Goal: Transaction & Acquisition: Purchase product/service

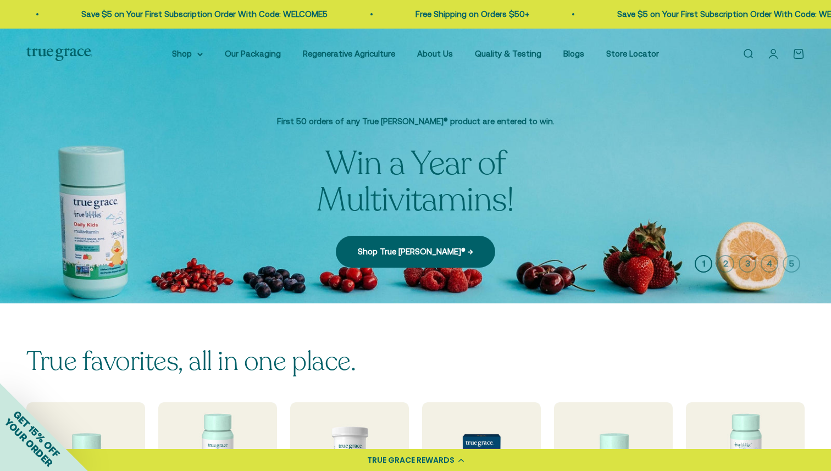
click at [724, 263] on icon "button" at bounding box center [725, 264] width 18 height 18
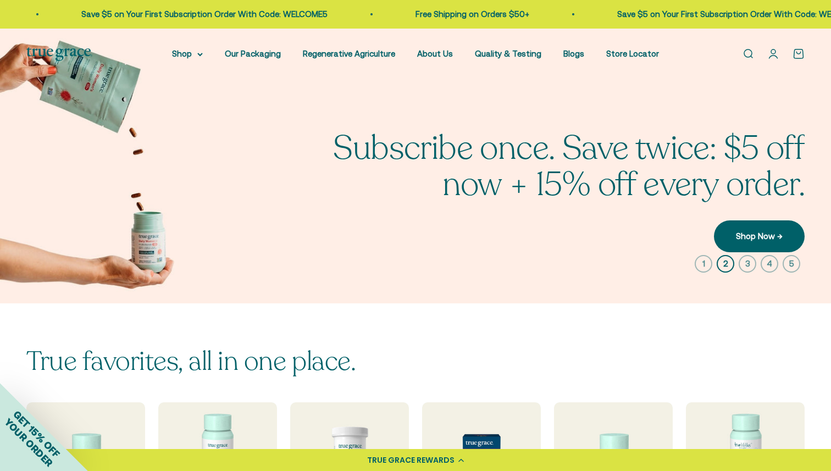
click at [745, 263] on icon "button" at bounding box center [747, 264] width 18 height 18
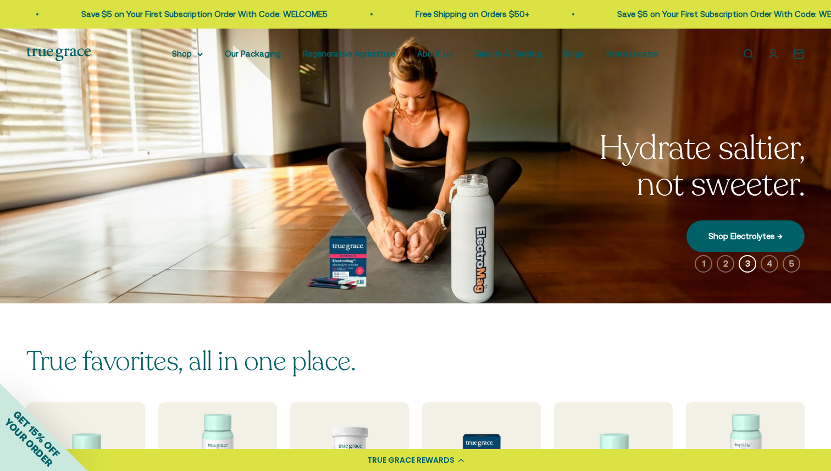
click at [767, 262] on icon "button" at bounding box center [769, 264] width 18 height 18
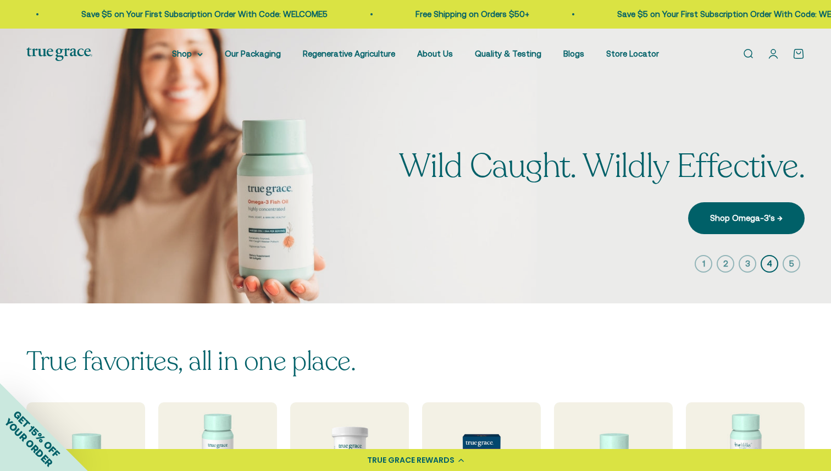
click at [795, 262] on icon "button" at bounding box center [791, 264] width 18 height 18
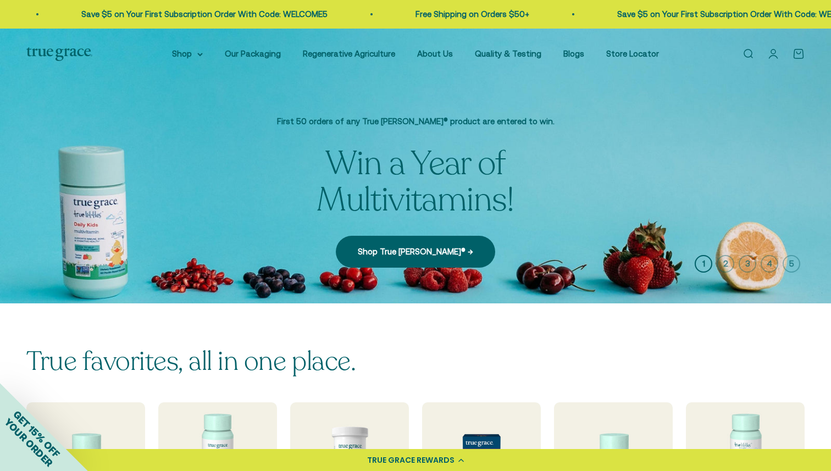
click at [743, 53] on link "Open search" at bounding box center [748, 54] width 12 height 12
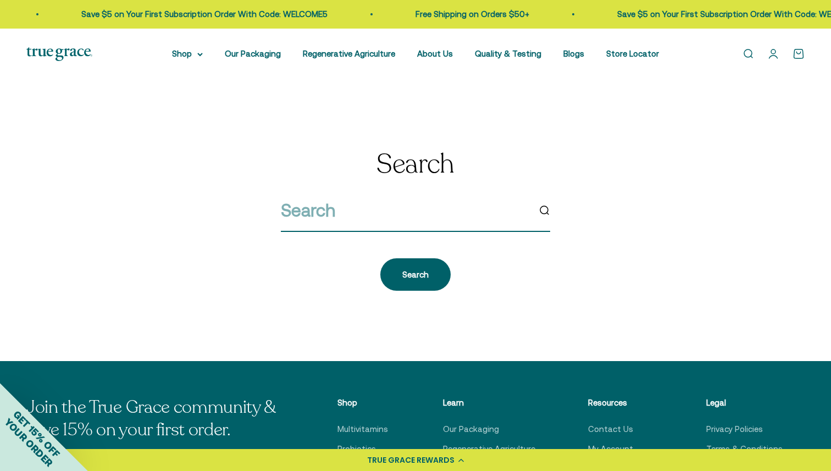
click at [332, 223] on input "search" at bounding box center [405, 210] width 248 height 28
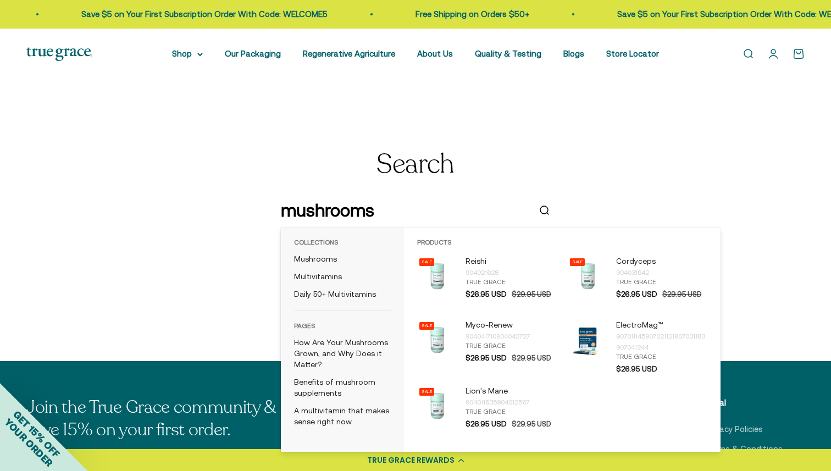
type input "mushrooms"
click at [673, 174] on div "Search mushrooms Search" at bounding box center [415, 220] width 778 height 141
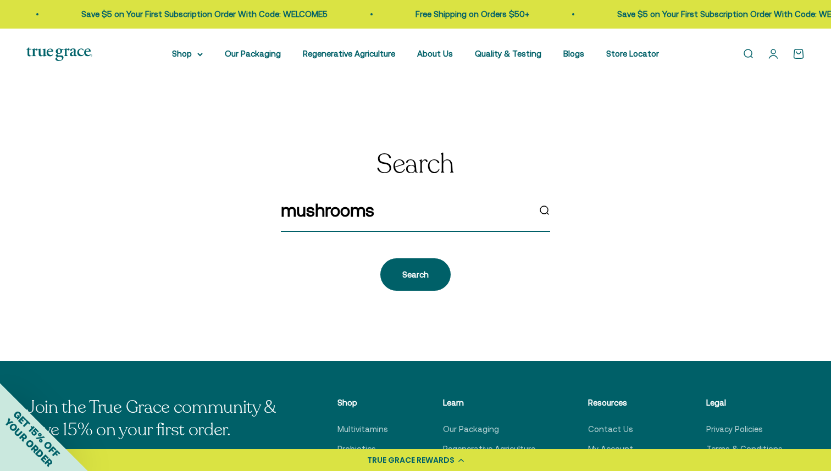
click at [401, 212] on input "mushrooms" at bounding box center [405, 210] width 248 height 28
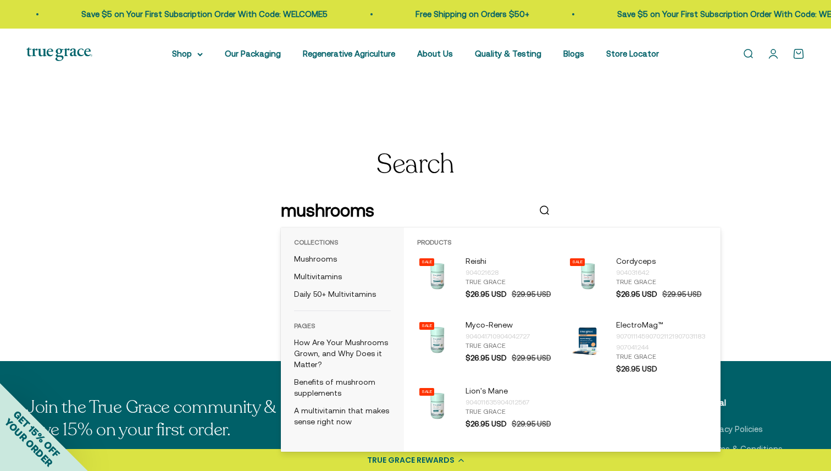
click at [401, 212] on input "mushrooms" at bounding box center [405, 210] width 248 height 28
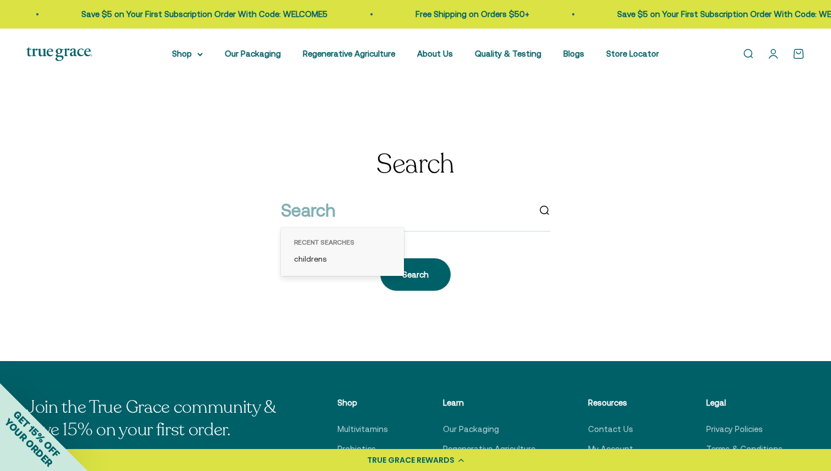
click at [233, 114] on section "Search Search" at bounding box center [415, 220] width 831 height 281
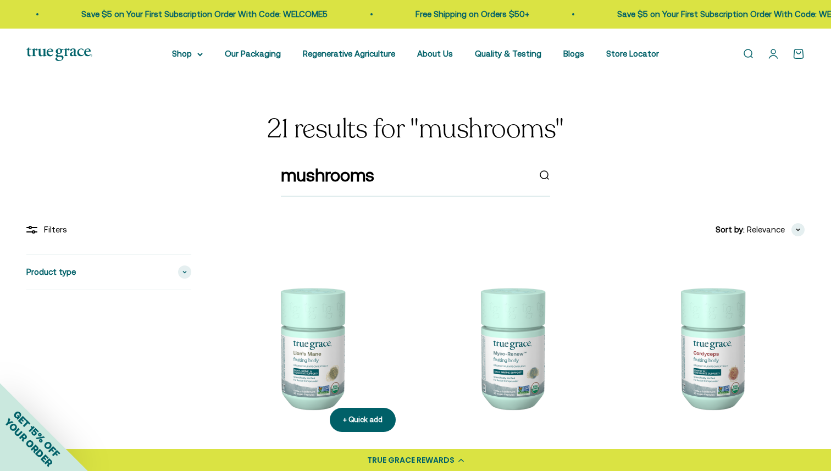
click at [318, 326] on img at bounding box center [311, 347] width 187 height 187
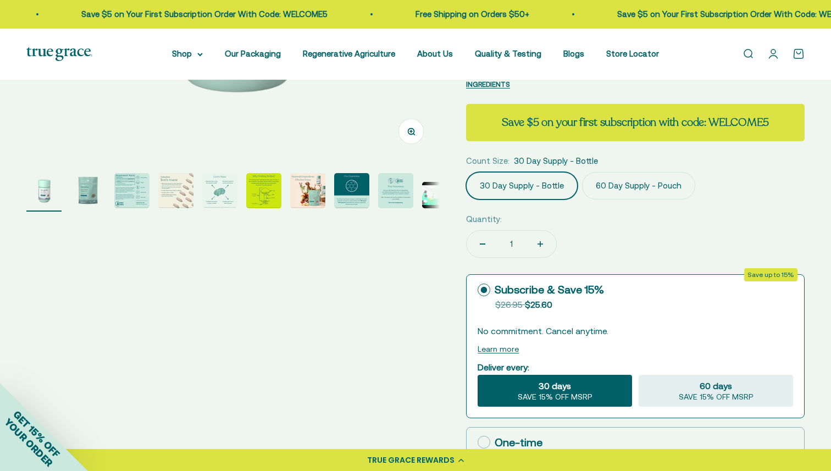
click at [309, 194] on img "Go to item 7" at bounding box center [307, 190] width 35 height 35
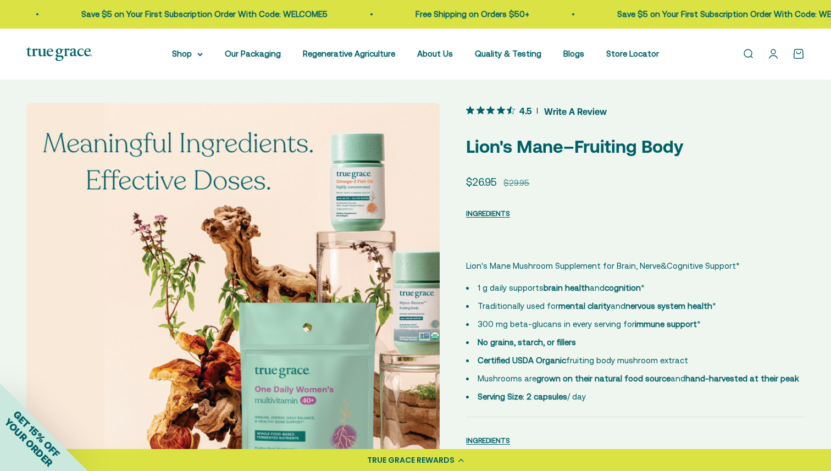
scroll to position [3, 0]
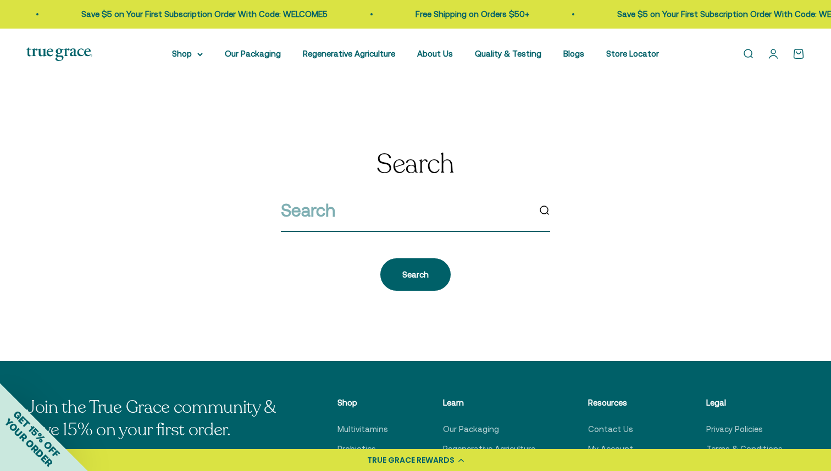
click at [320, 214] on input "search" at bounding box center [405, 210] width 248 height 28
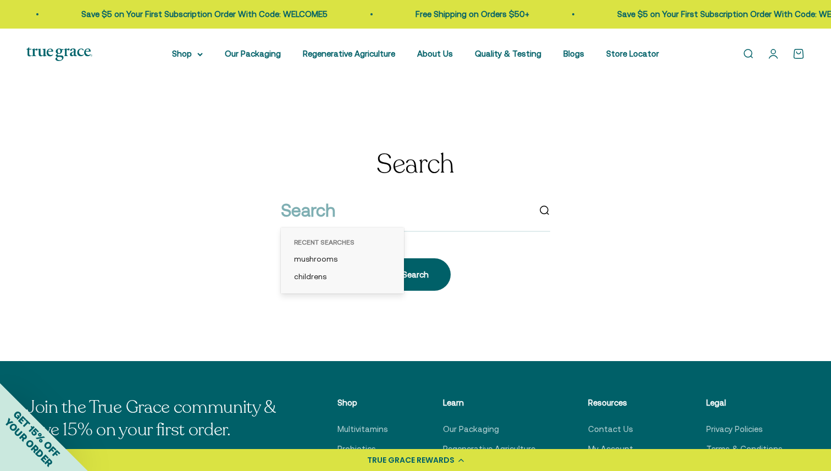
click at [565, 289] on div "Search Search" at bounding box center [415, 220] width 778 height 141
click at [486, 51] on link "Quality & Testing" at bounding box center [508, 53] width 66 height 9
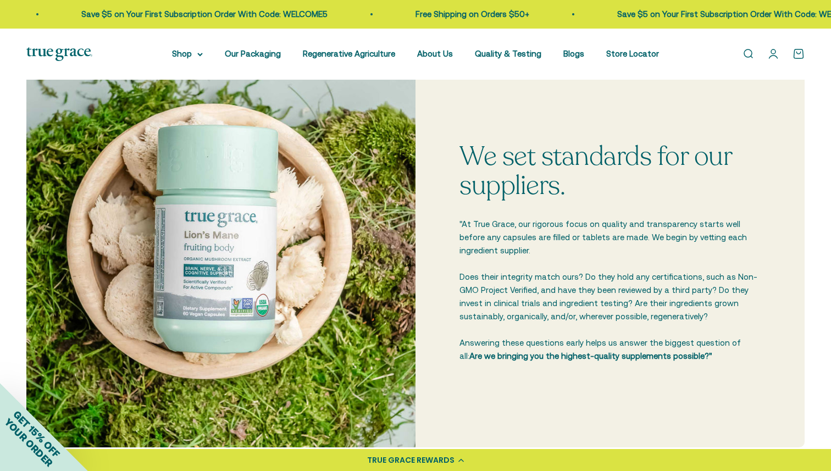
scroll to position [323, 0]
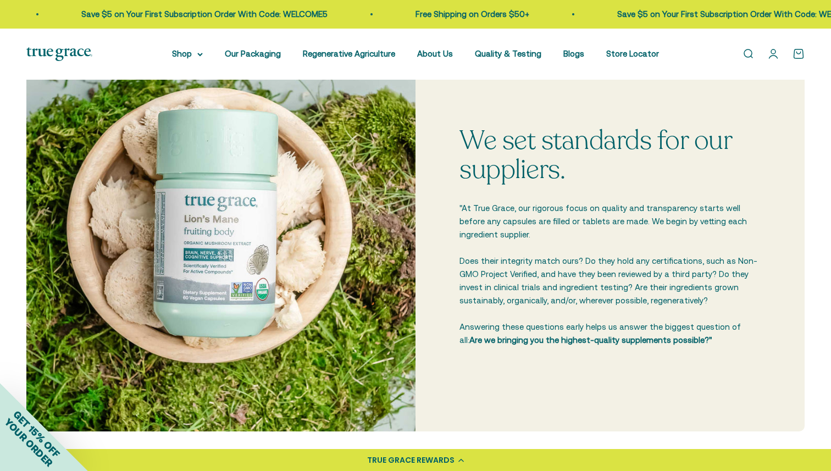
drag, startPoint x: 245, startPoint y: 193, endPoint x: 446, endPoint y: 0, distance: 278.6
